Goal: Task Accomplishment & Management: Use online tool/utility

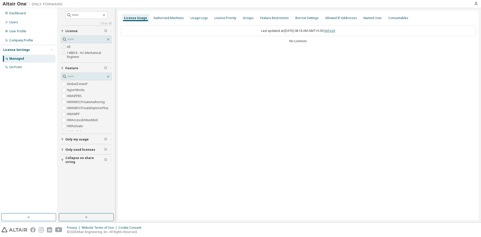
click at [335, 30] on link "Refresh" at bounding box center [330, 31] width 11 height 4
click at [144, 46] on div "AU Mechanical Engineer" at bounding box center [143, 45] width 38 height 4
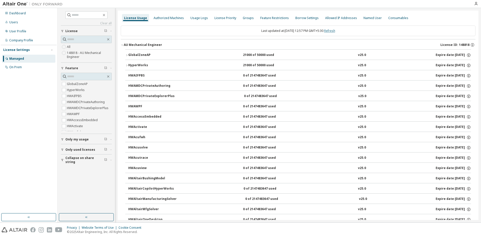
click at [333, 31] on link "Refresh" at bounding box center [330, 31] width 11 height 4
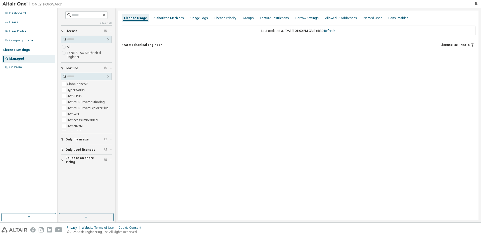
click at [146, 44] on div "AU Mechanical Engineer" at bounding box center [143, 45] width 38 height 4
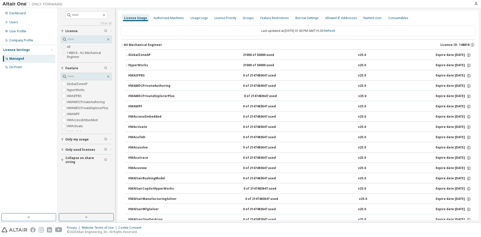
click at [167, 55] on div "GlobalZoneAP" at bounding box center [150, 55] width 45 height 5
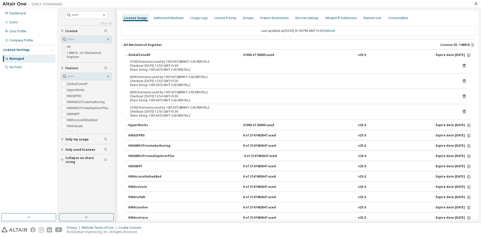
click at [462, 66] on icon at bounding box center [464, 65] width 5 height 5
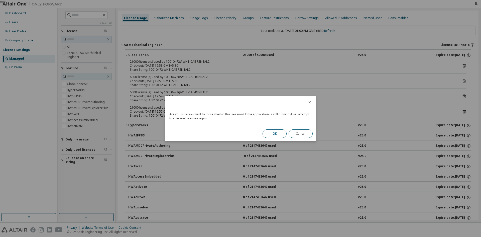
click at [276, 133] on button "OK" at bounding box center [275, 133] width 24 height 9
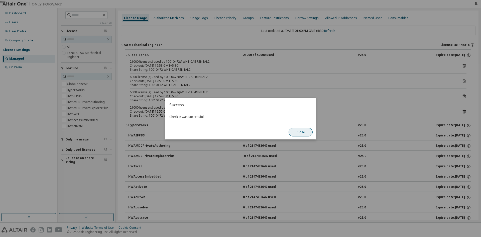
click at [300, 132] on button "Close" at bounding box center [301, 132] width 24 height 9
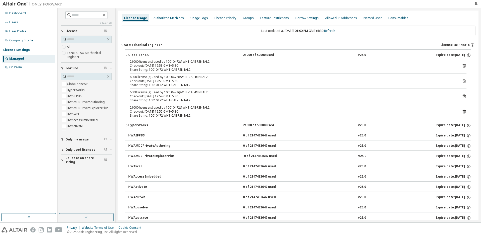
click at [462, 65] on icon at bounding box center [464, 65] width 5 height 5
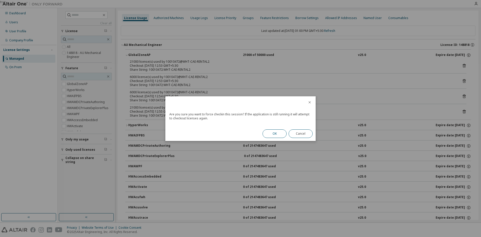
click at [274, 131] on button "OK" at bounding box center [275, 133] width 24 height 9
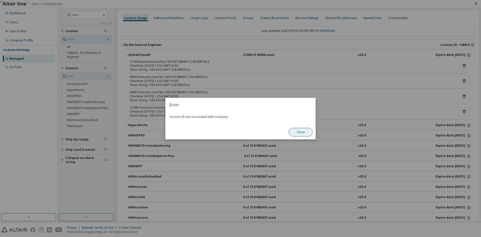
click at [299, 131] on button "Close" at bounding box center [301, 132] width 24 height 9
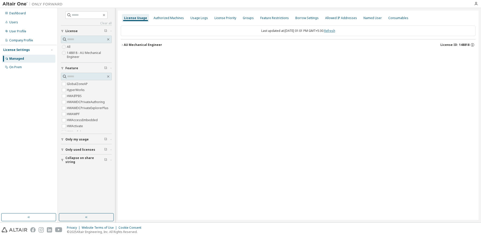
click at [318, 30] on div "Last updated at: Thu 2025-09-11 01:01 PM GMT+5:30 Refresh" at bounding box center [298, 31] width 355 height 11
click at [140, 45] on div "AU Mechanical Engineer" at bounding box center [143, 45] width 38 height 4
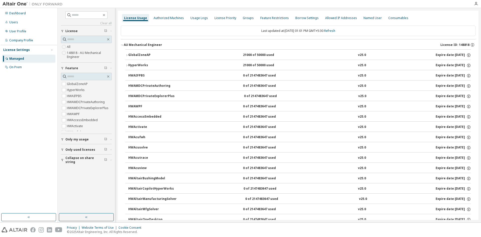
click at [139, 55] on div "GlobalZoneAP" at bounding box center [150, 55] width 45 height 5
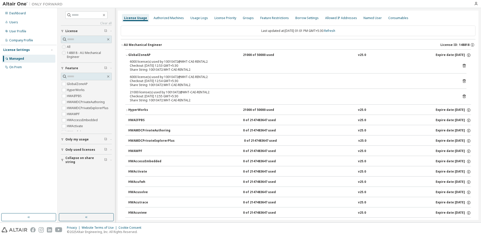
click at [462, 66] on icon at bounding box center [464, 65] width 5 height 5
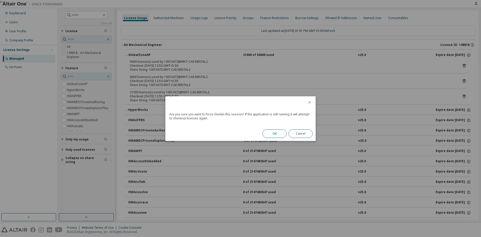
click at [279, 135] on button "OK" at bounding box center [275, 133] width 24 height 9
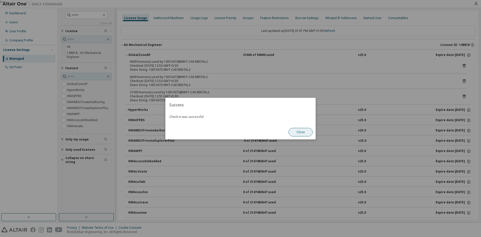
click at [301, 133] on button "Close" at bounding box center [301, 132] width 24 height 9
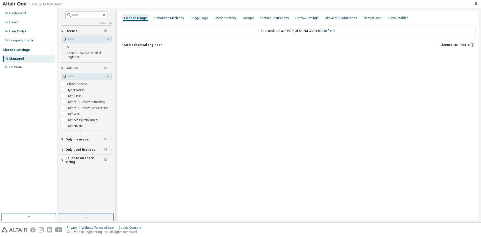
click at [134, 43] on div "AU Mechanical Engineer" at bounding box center [143, 45] width 38 height 4
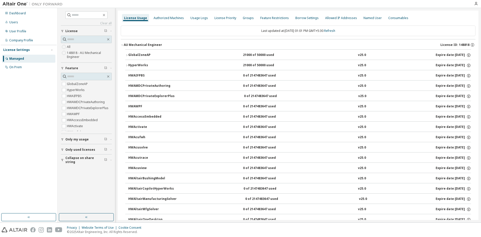
click at [134, 55] on div "GlobalZoneAP" at bounding box center [150, 55] width 45 height 5
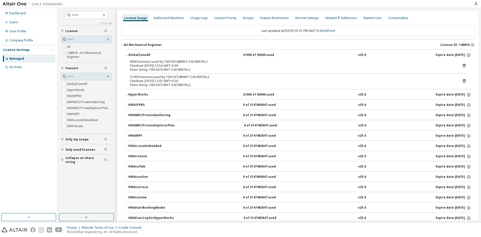
drag, startPoint x: 184, startPoint y: 82, endPoint x: 146, endPoint y: 81, distance: 37.9
click at [146, 81] on div "Checkout: [DATE] 12:55 GMT+5:30" at bounding box center [292, 81] width 325 height 4
click at [189, 77] on div "21000 license(s) used by 10010472@WHT-CAE-RENTAL2" at bounding box center [292, 77] width 325 height 4
click at [462, 81] on icon at bounding box center [464, 81] width 5 height 5
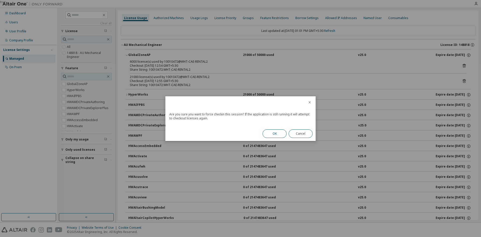
click at [280, 132] on button "OK" at bounding box center [275, 133] width 24 height 9
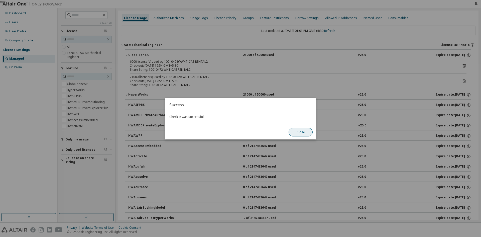
click at [304, 131] on button "Close" at bounding box center [301, 132] width 24 height 9
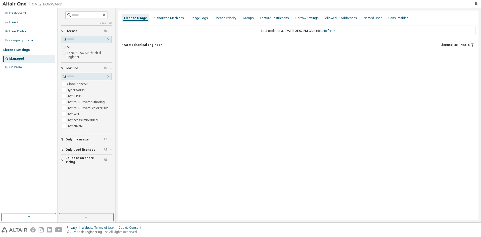
click at [153, 45] on div "AU Mechanical Engineer" at bounding box center [143, 45] width 38 height 4
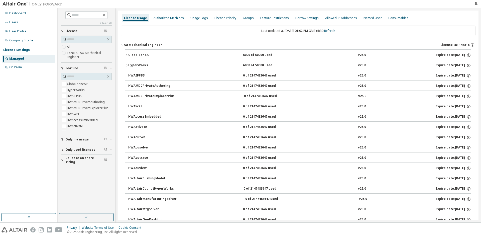
click at [129, 54] on div "GlobalZoneAP" at bounding box center [150, 55] width 45 height 5
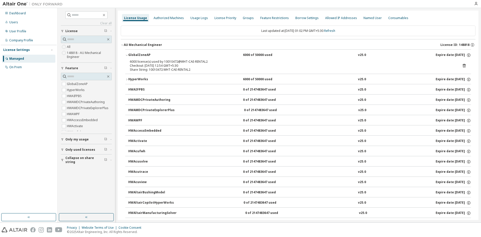
click at [464, 66] on icon at bounding box center [464, 65] width 1 height 1
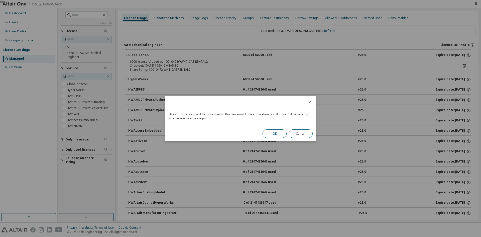
click at [276, 135] on button "OK" at bounding box center [275, 133] width 24 height 9
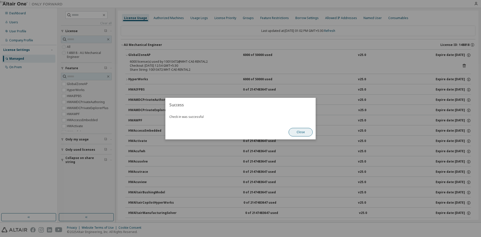
click at [301, 133] on button "Close" at bounding box center [301, 132] width 24 height 9
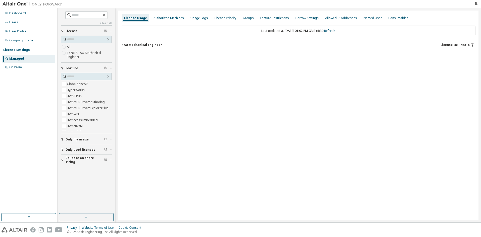
click at [149, 43] on div "AU Mechanical Engineer" at bounding box center [143, 45] width 38 height 4
